Goal: Task Accomplishment & Management: Manage account settings

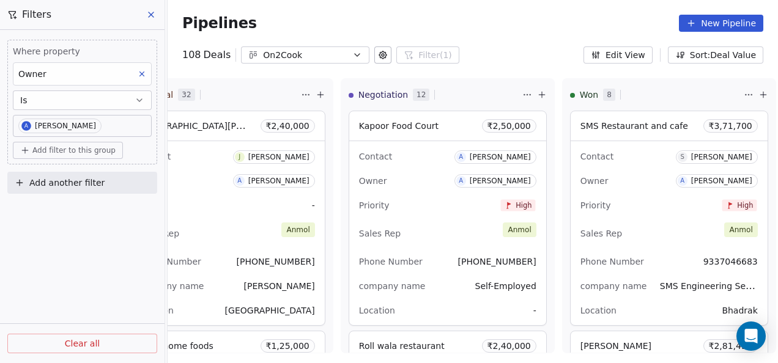
scroll to position [1237, 0]
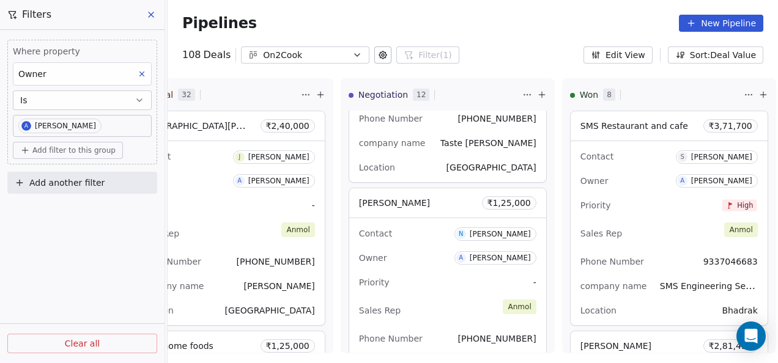
click at [150, 13] on icon at bounding box center [151, 15] width 10 height 10
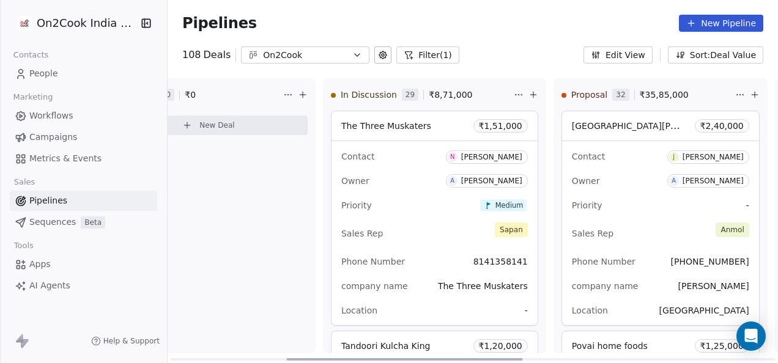
scroll to position [0, 281]
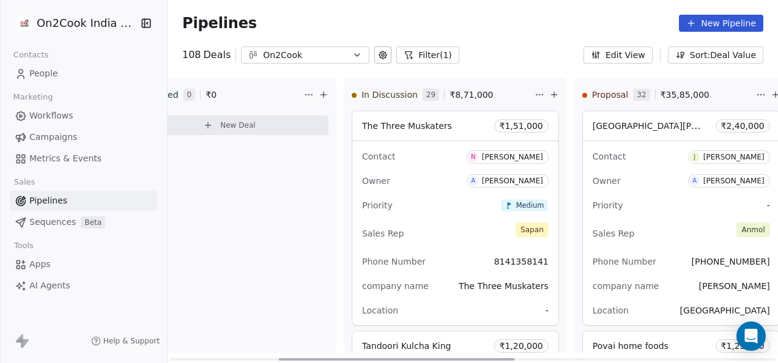
click at [319, 93] on icon at bounding box center [324, 95] width 10 height 10
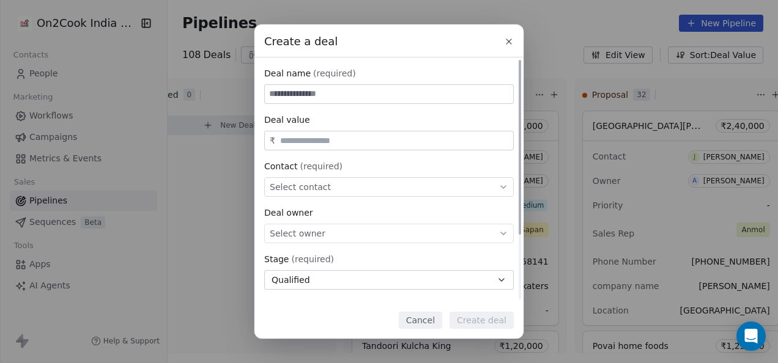
paste input "**********"
type input "**********"
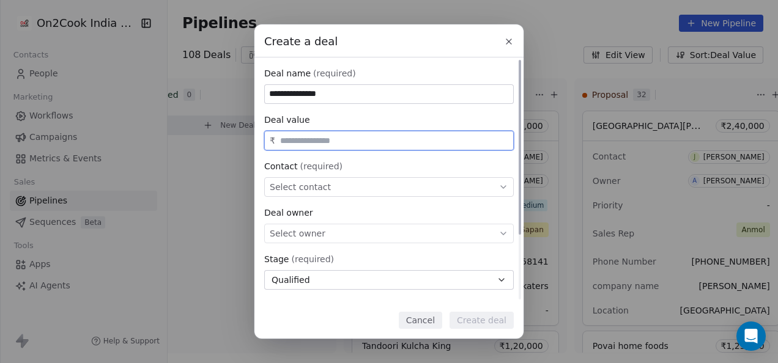
click at [299, 140] on input "text" at bounding box center [394, 140] width 233 height 9
type input "********"
click at [316, 188] on span "Select contact" at bounding box center [300, 187] width 61 height 12
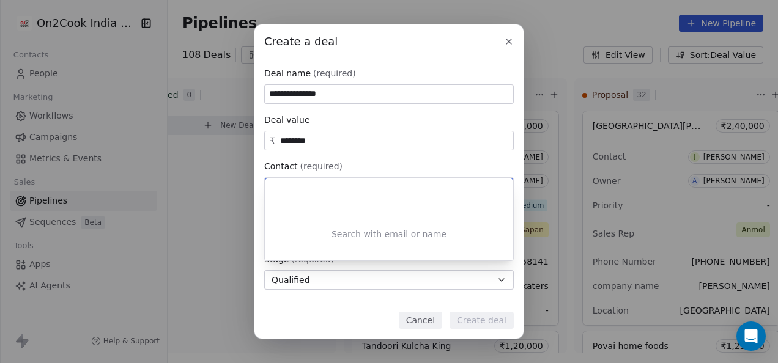
paste input "**********"
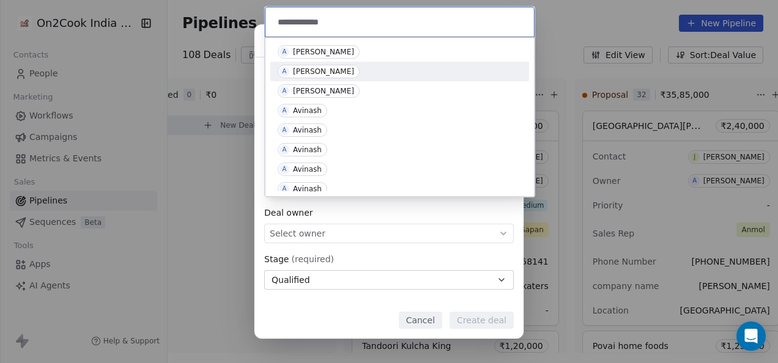
type input "**********"
click at [340, 66] on span "A Avinash Meena" at bounding box center [319, 71] width 82 height 13
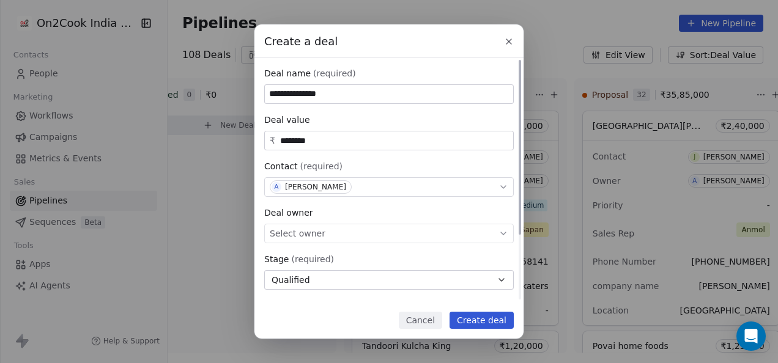
click at [341, 225] on div "Select owner" at bounding box center [389, 234] width 250 height 20
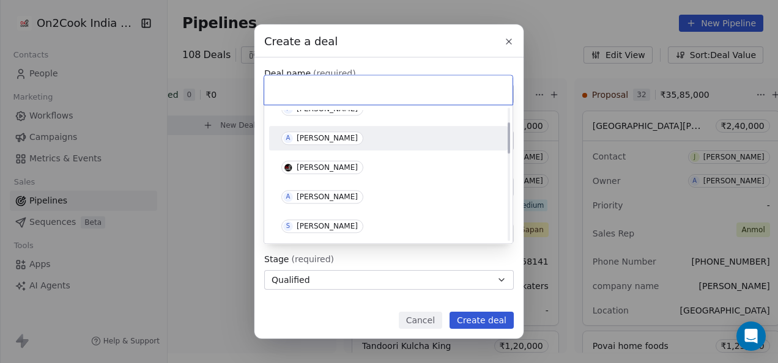
scroll to position [61, 0]
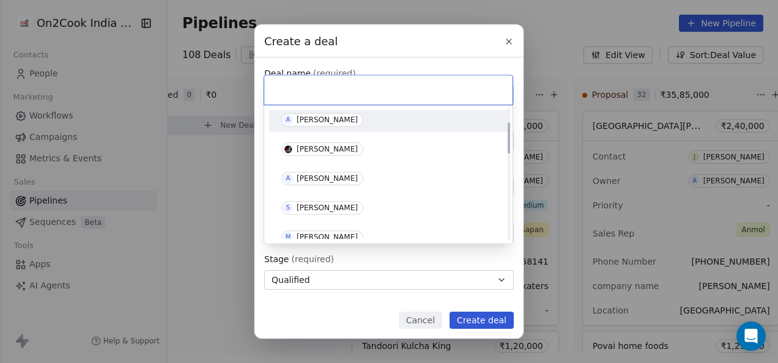
click at [332, 182] on span "A [PERSON_NAME]" at bounding box center [322, 178] width 82 height 13
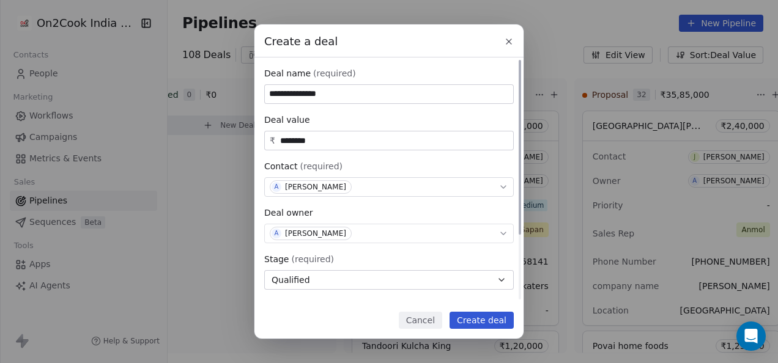
click at [336, 277] on button "Qualified" at bounding box center [389, 280] width 250 height 20
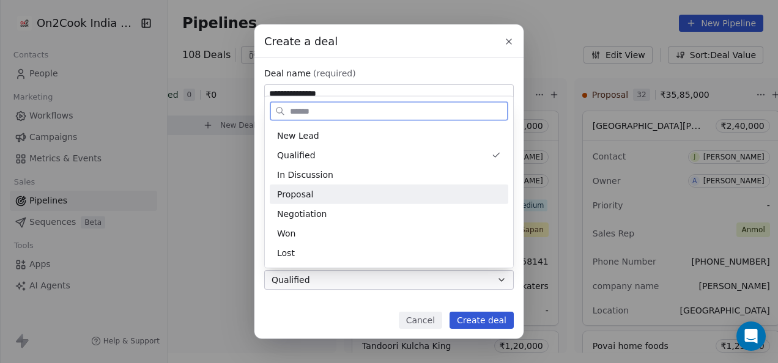
click at [330, 202] on div "Proposal" at bounding box center [389, 195] width 239 height 20
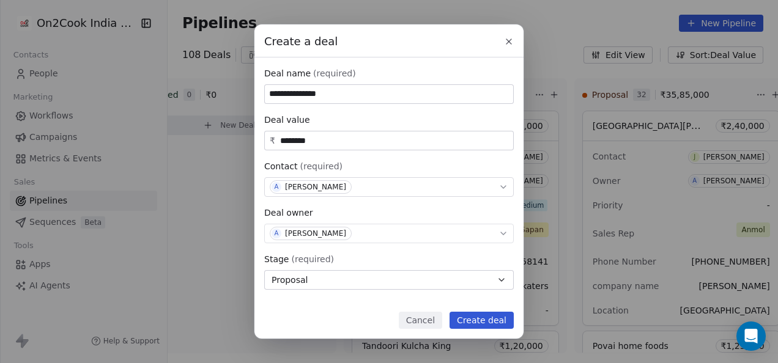
click at [492, 321] on button "Create deal" at bounding box center [482, 320] width 64 height 17
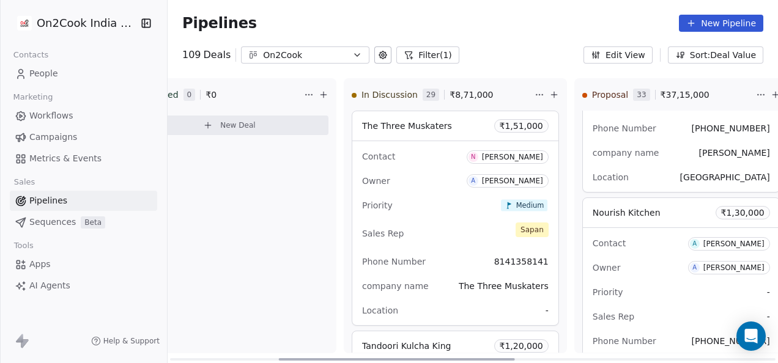
scroll to position [122, 0]
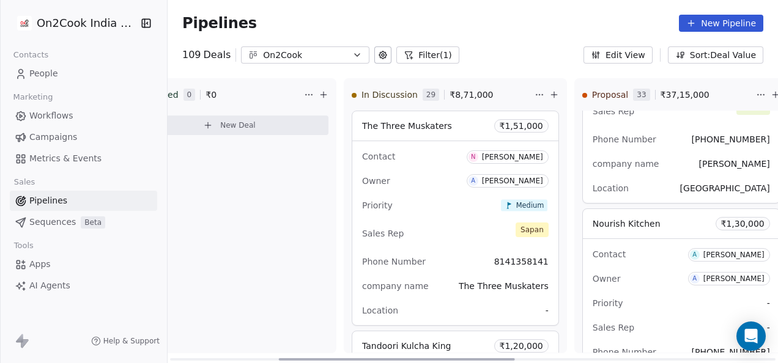
click at [640, 253] on div "Contact A Avinash Meena" at bounding box center [681, 254] width 177 height 20
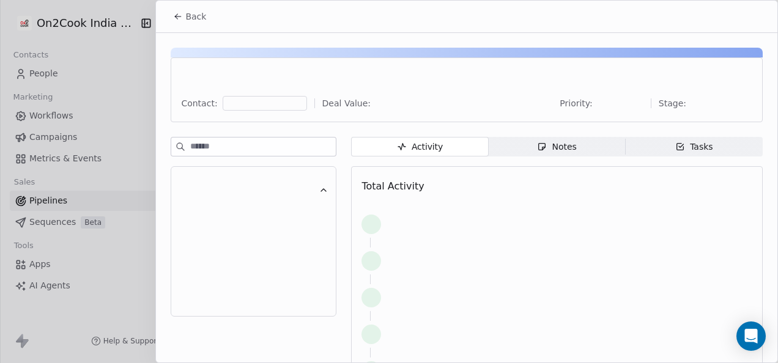
click at [574, 146] on span "Notes Notes" at bounding box center [557, 147] width 137 height 20
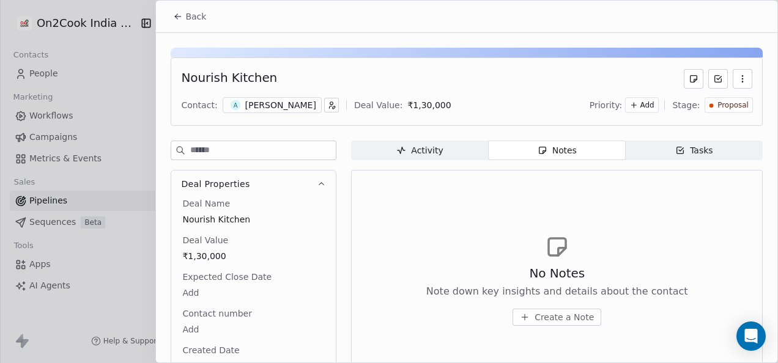
click at [547, 318] on span "Create a Note" at bounding box center [564, 317] width 59 height 12
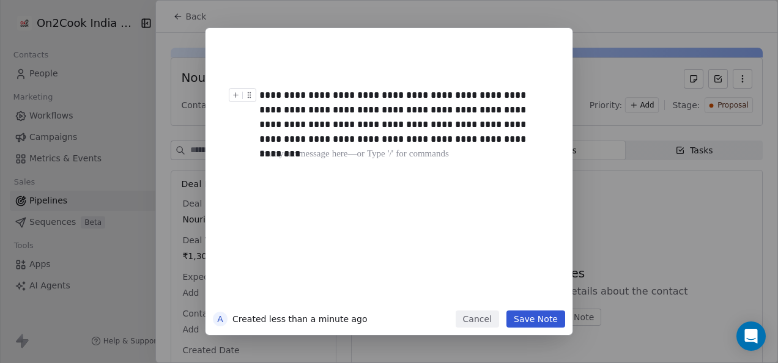
click at [262, 95] on div "**********" at bounding box center [402, 117] width 287 height 59
click at [554, 321] on button "Save Note" at bounding box center [536, 319] width 59 height 17
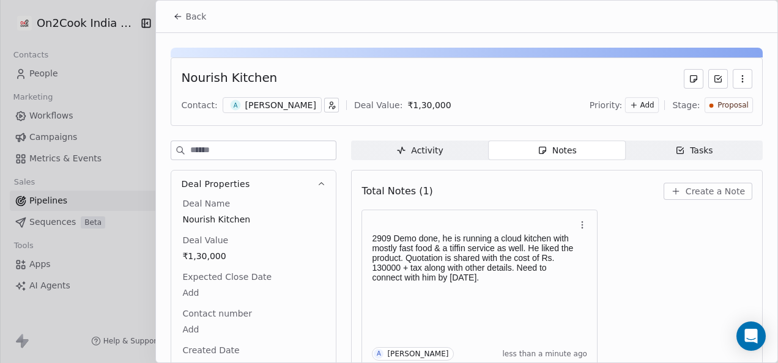
click at [640, 104] on span "Add" at bounding box center [647, 105] width 14 height 10
click at [615, 128] on span "High" at bounding box center [619, 130] width 17 height 10
click at [631, 243] on div "2909 Demo done, he is running a cloud kitchen with mostly fast food & a tiffin …" at bounding box center [557, 289] width 391 height 159
click at [179, 21] on button "Back" at bounding box center [190, 17] width 48 height 22
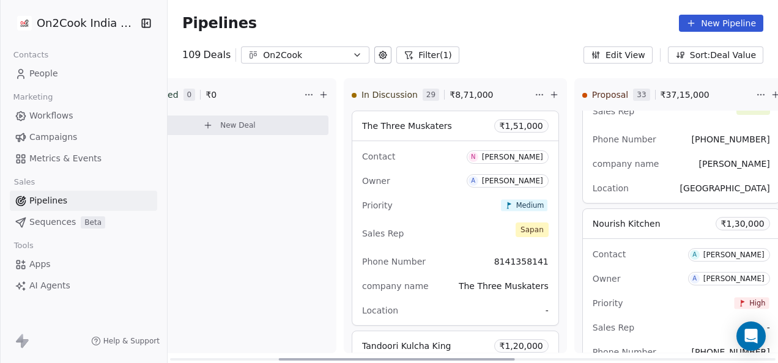
click at [640, 252] on div "Contact A Avinash Meena" at bounding box center [681, 254] width 177 height 20
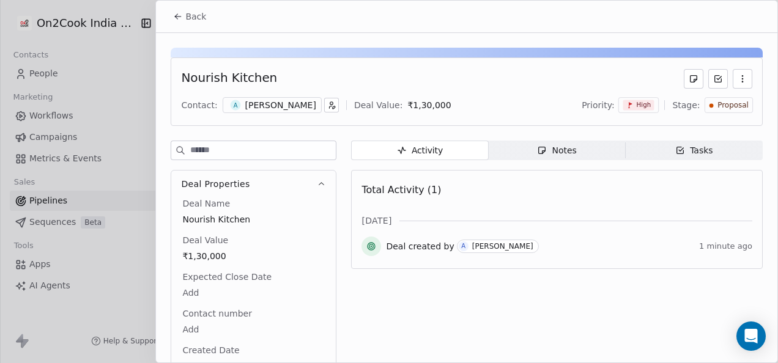
click at [283, 106] on div "[PERSON_NAME]" at bounding box center [280, 105] width 71 height 12
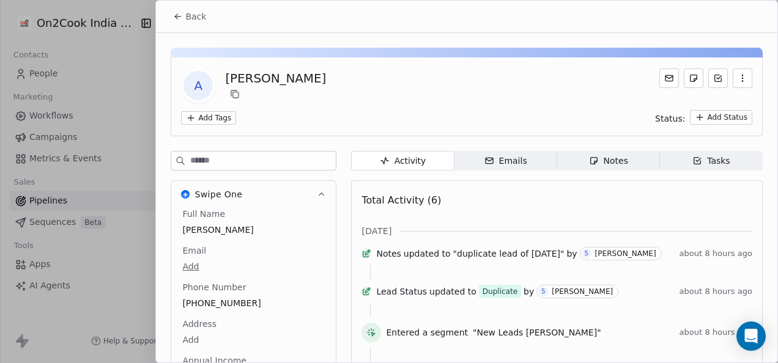
click at [181, 23] on button "Back" at bounding box center [190, 17] width 48 height 22
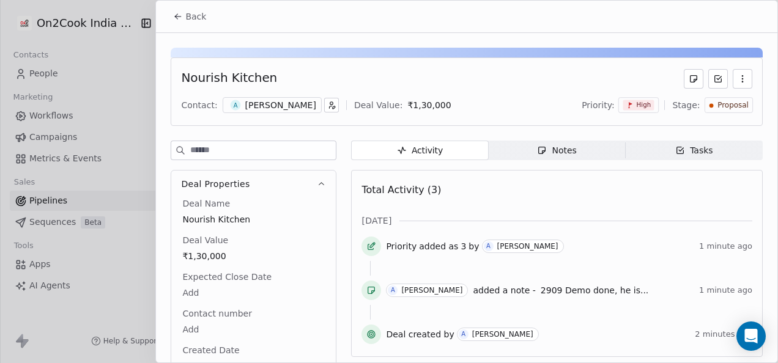
click at [324, 102] on button "button" at bounding box center [331, 105] width 15 height 15
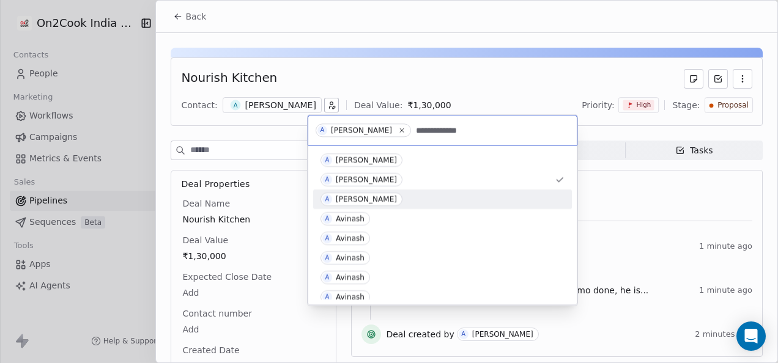
type input "**********"
click at [363, 199] on div "[PERSON_NAME]" at bounding box center [366, 199] width 61 height 9
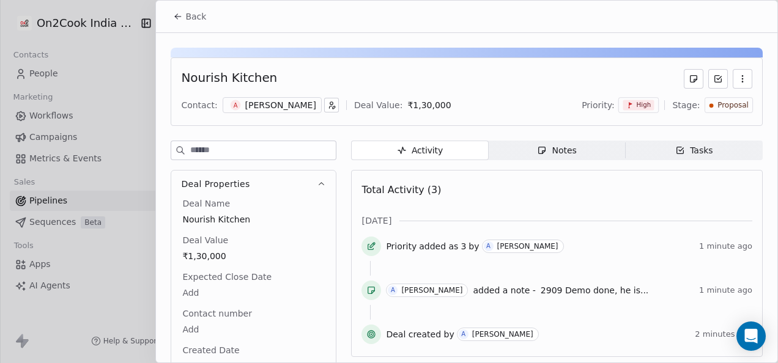
click at [256, 108] on div "[PERSON_NAME]" at bounding box center [280, 105] width 71 height 12
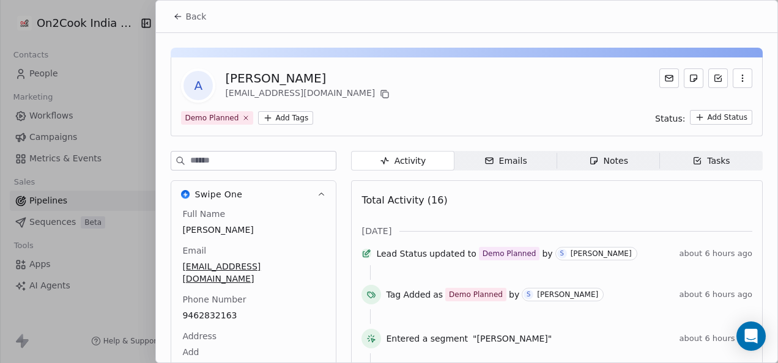
click at [187, 12] on span "Back" at bounding box center [195, 16] width 21 height 12
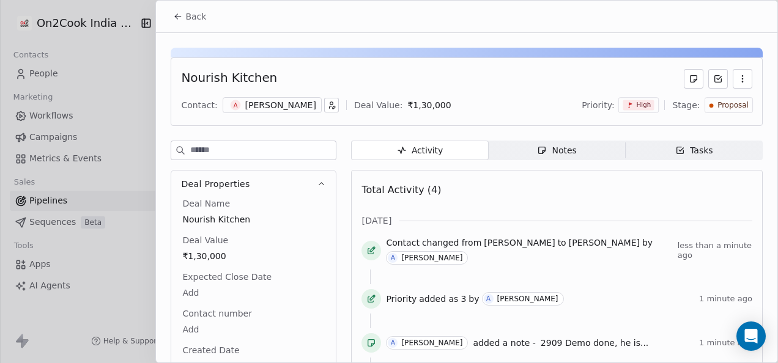
click at [186, 17] on span "Back" at bounding box center [195, 16] width 21 height 12
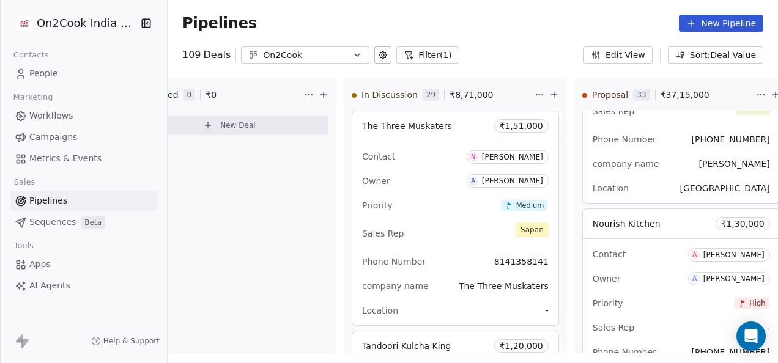
click at [42, 69] on span "People" at bounding box center [43, 73] width 29 height 13
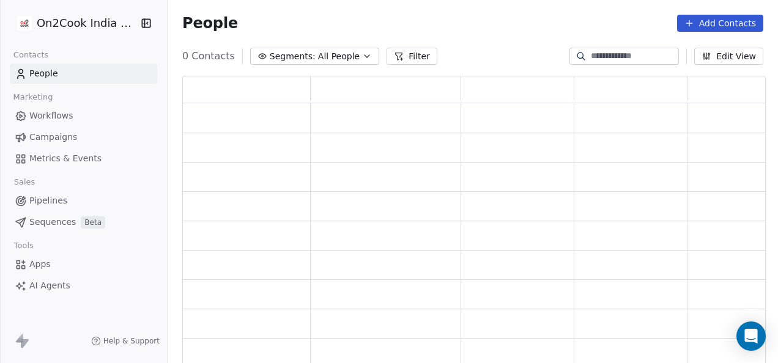
scroll to position [281, 574]
click at [404, 60] on icon at bounding box center [408, 56] width 10 height 10
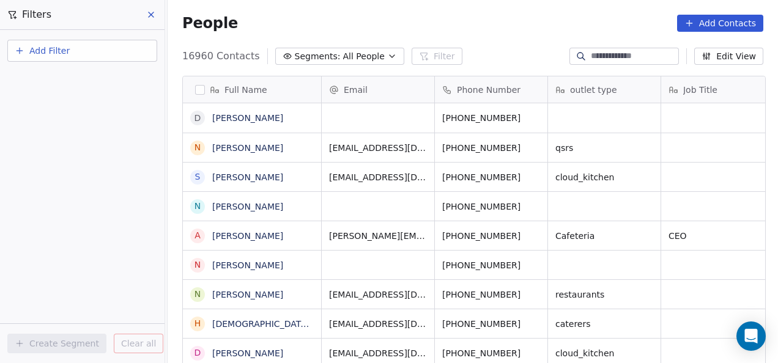
scroll to position [310, 603]
click at [81, 49] on button "Add Filter" at bounding box center [82, 51] width 150 height 22
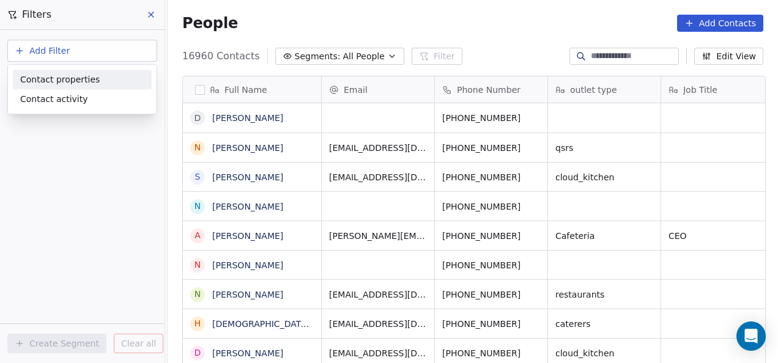
click at [81, 83] on span "Contact properties" at bounding box center [60, 79] width 80 height 13
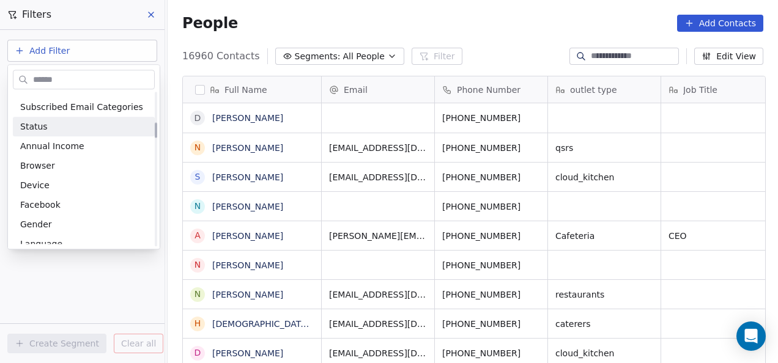
scroll to position [306, 0]
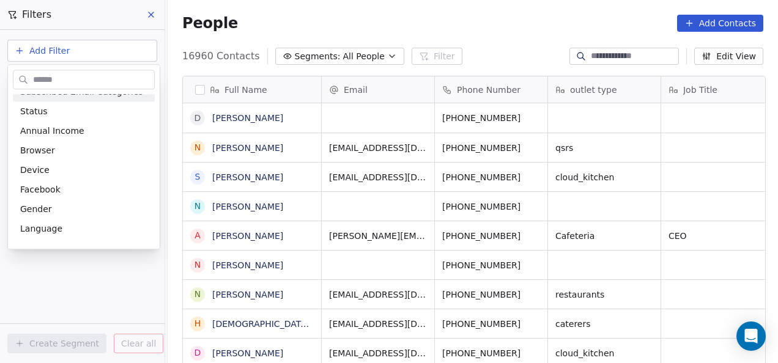
click at [81, 72] on input "text" at bounding box center [93, 80] width 124 height 18
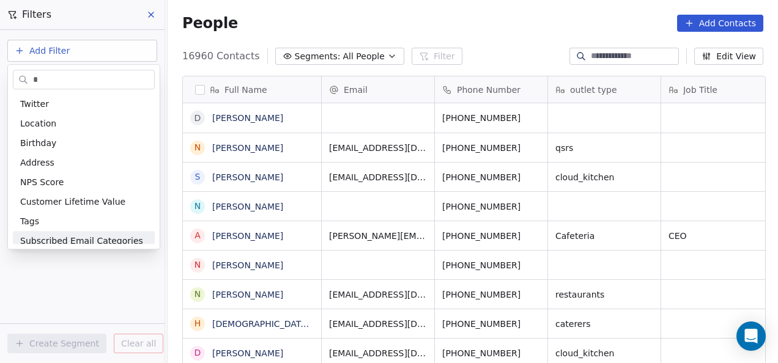
type input "**"
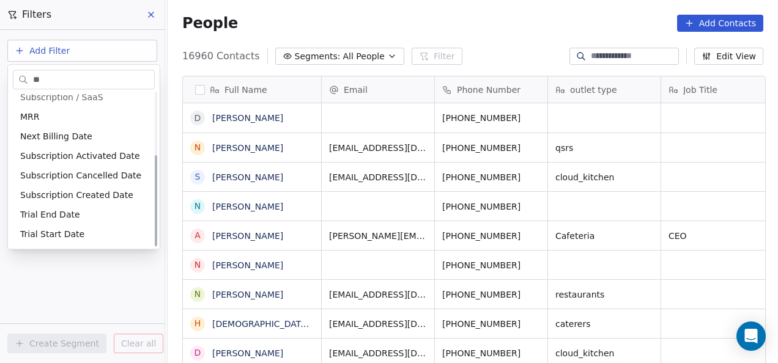
scroll to position [104, 0]
click at [74, 269] on html "On2Cook India Pvt. Ltd. Contacts People Marketing Workflows Campaigns Metrics &…" at bounding box center [389, 181] width 778 height 363
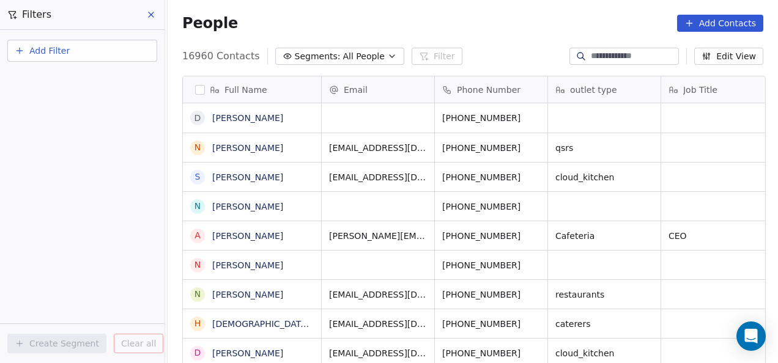
click at [59, 48] on span "Add Filter" at bounding box center [49, 51] width 40 height 13
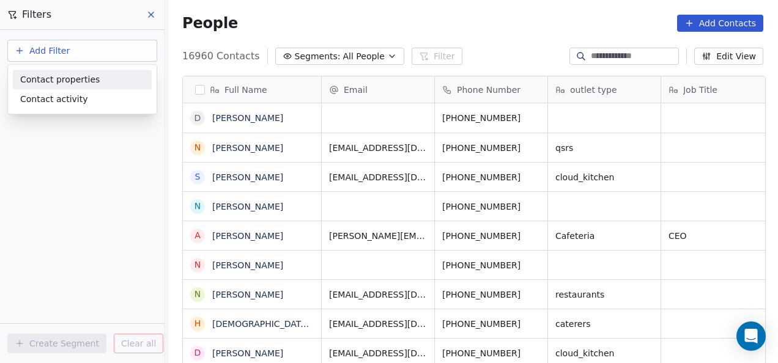
click at [72, 80] on span "Contact properties" at bounding box center [60, 79] width 80 height 13
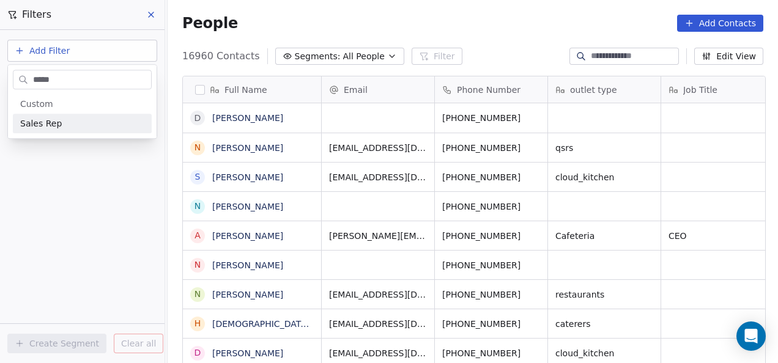
type input "*****"
click at [81, 118] on div "Sales Rep" at bounding box center [82, 123] width 124 height 12
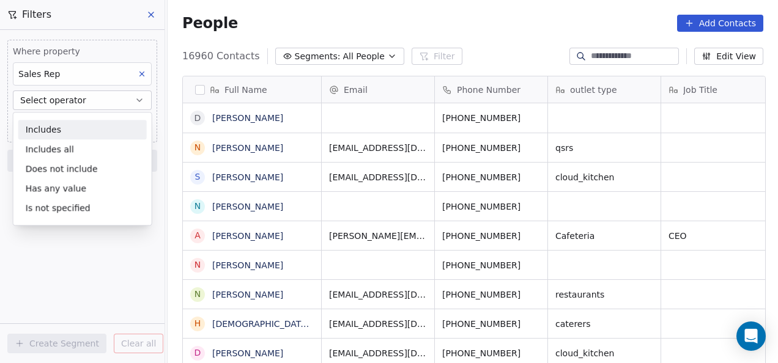
click at [81, 130] on div "Includes" at bounding box center [82, 130] width 128 height 20
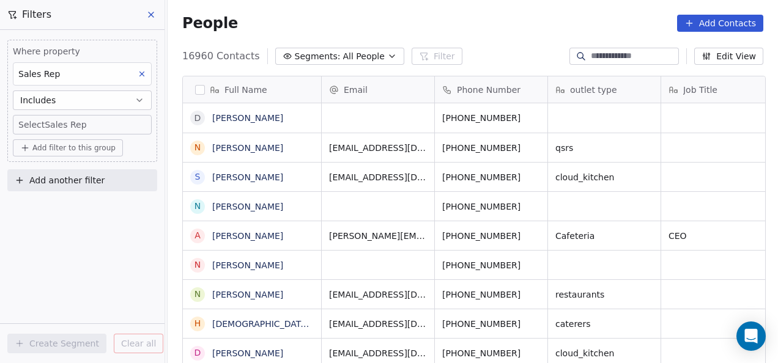
click at [80, 125] on body "On2Cook India Pvt. Ltd. Contacts People Marketing Workflows Campaigns Metrics &…" at bounding box center [389, 181] width 778 height 363
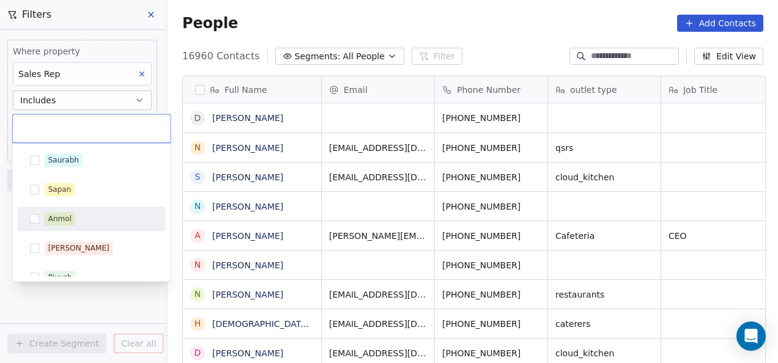
click at [59, 221] on div "Anmol" at bounding box center [59, 218] width 23 height 11
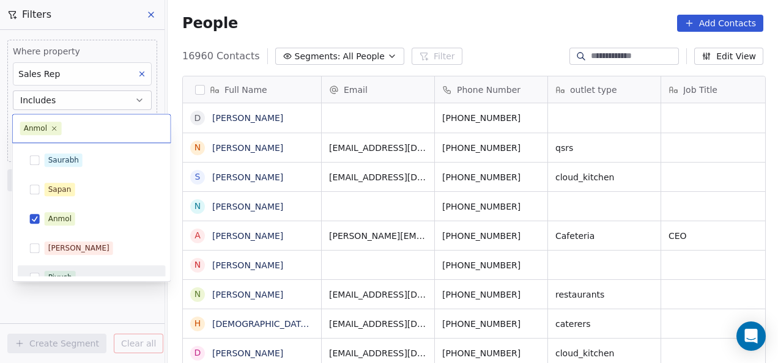
click at [98, 288] on html "On2Cook India Pvt. Ltd. Contacts People Marketing Workflows Campaigns Metrics &…" at bounding box center [389, 181] width 778 height 363
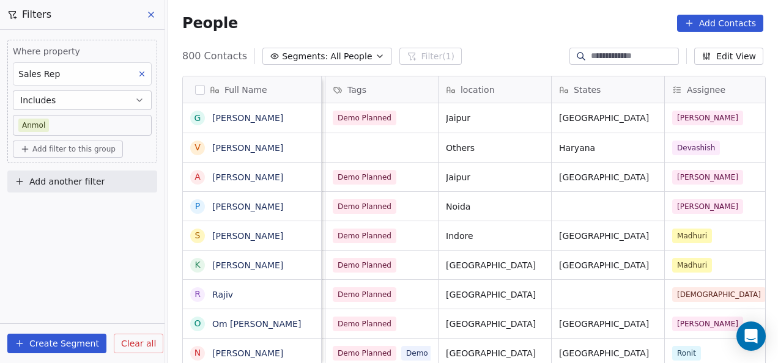
scroll to position [0, 856]
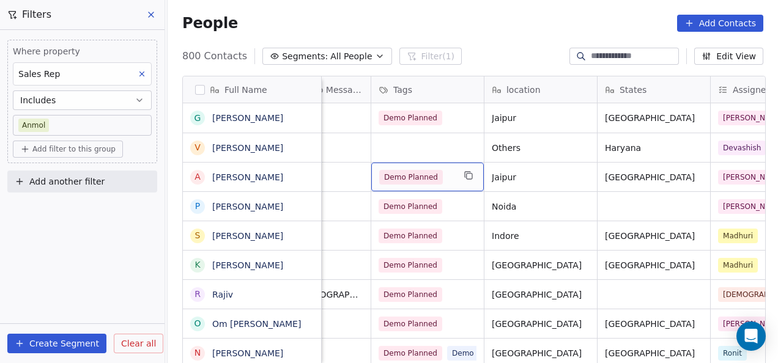
click at [437, 179] on span "Demo Planned" at bounding box center [411, 177] width 64 height 15
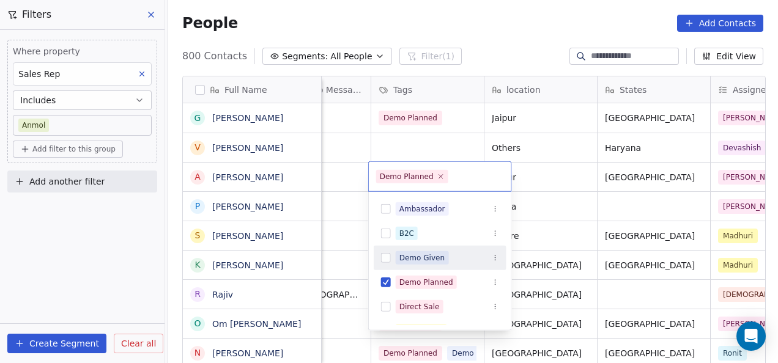
click at [431, 257] on div "Demo Given" at bounding box center [422, 258] width 46 height 11
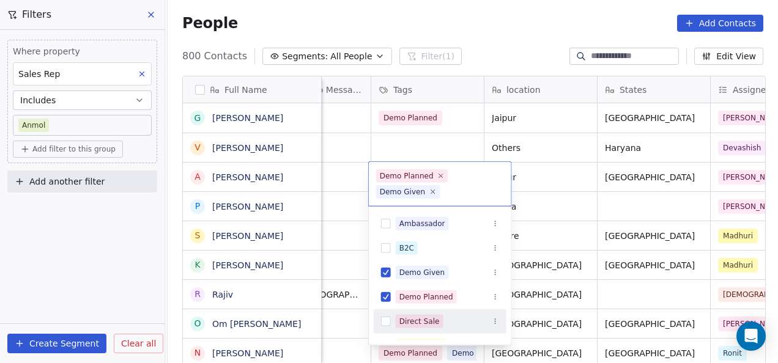
click at [552, 179] on html "On2Cook India Pvt. Ltd. Contacts People Marketing Workflows Campaigns Metrics &…" at bounding box center [389, 181] width 778 height 363
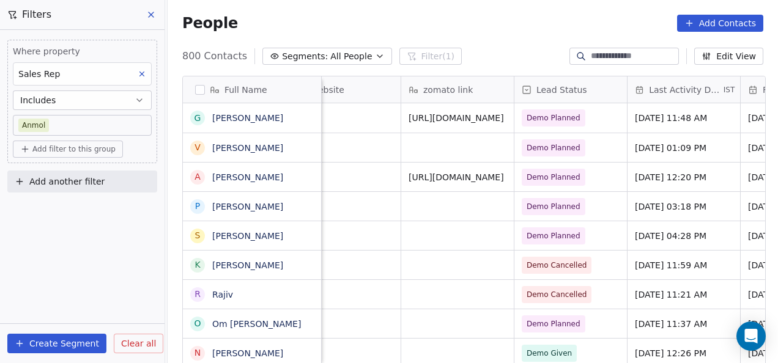
scroll to position [0, 1532]
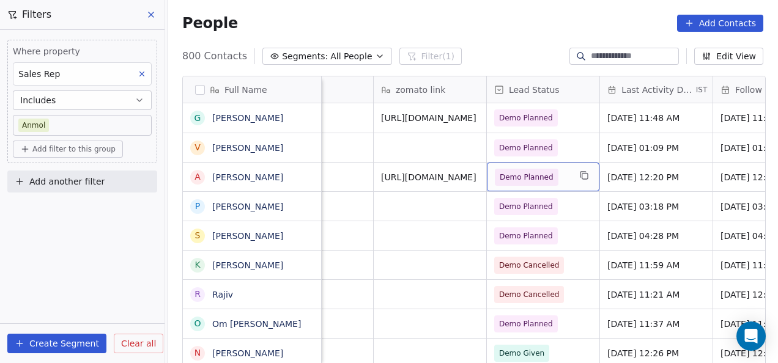
click at [565, 175] on span "Demo Planned" at bounding box center [532, 177] width 75 height 17
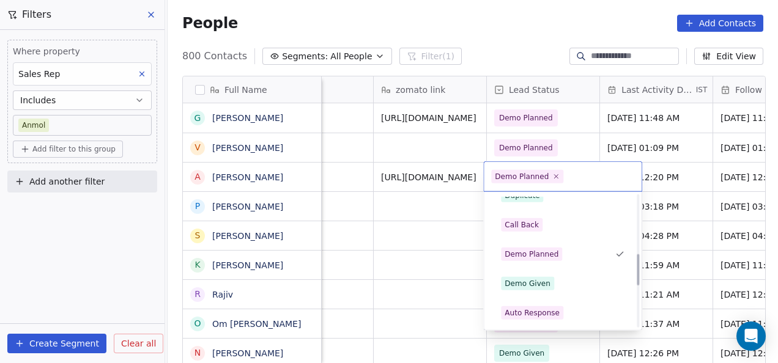
scroll to position [306, 0]
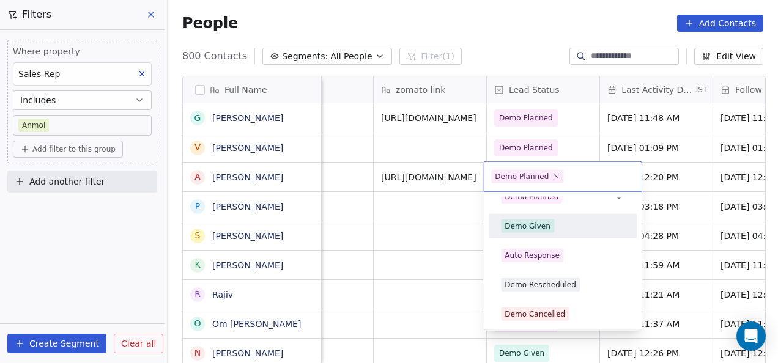
click at [533, 226] on div "Demo Given" at bounding box center [528, 226] width 46 height 11
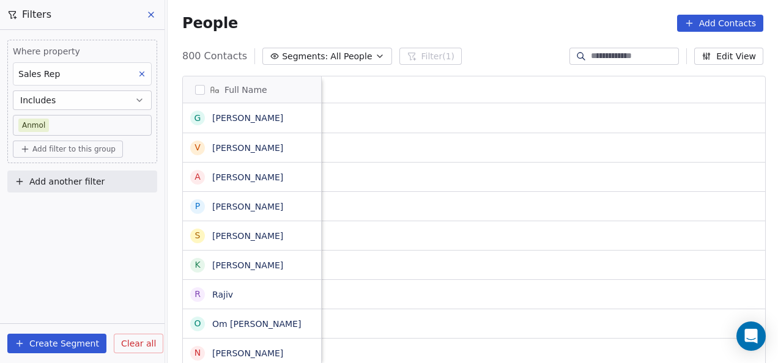
scroll to position [0, 2084]
